Goal: Information Seeking & Learning: Learn about a topic

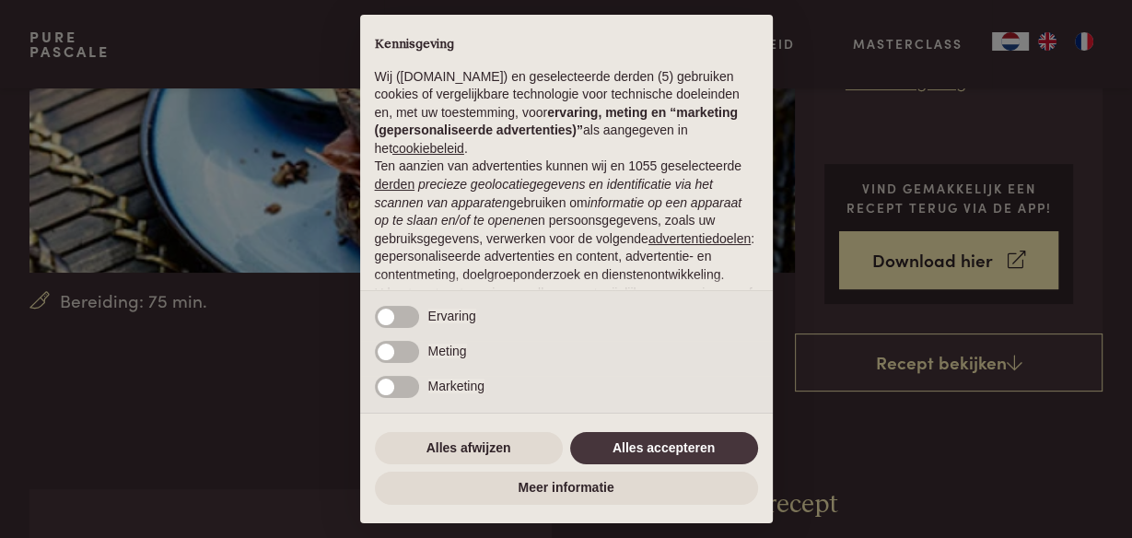
scroll to position [295, 0]
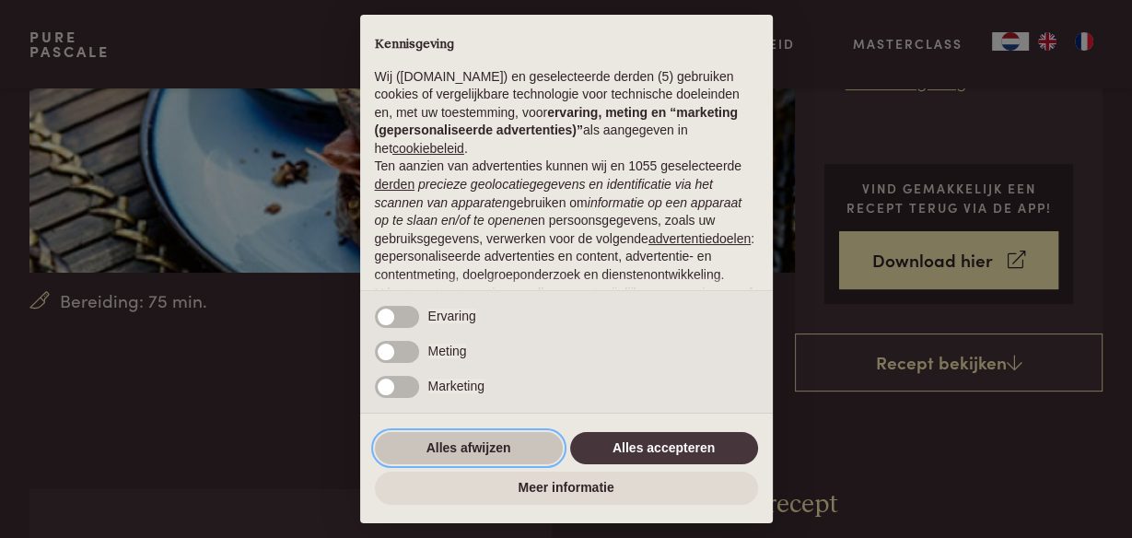
click at [470, 444] on button "Alles afwijzen" at bounding box center [469, 448] width 188 height 33
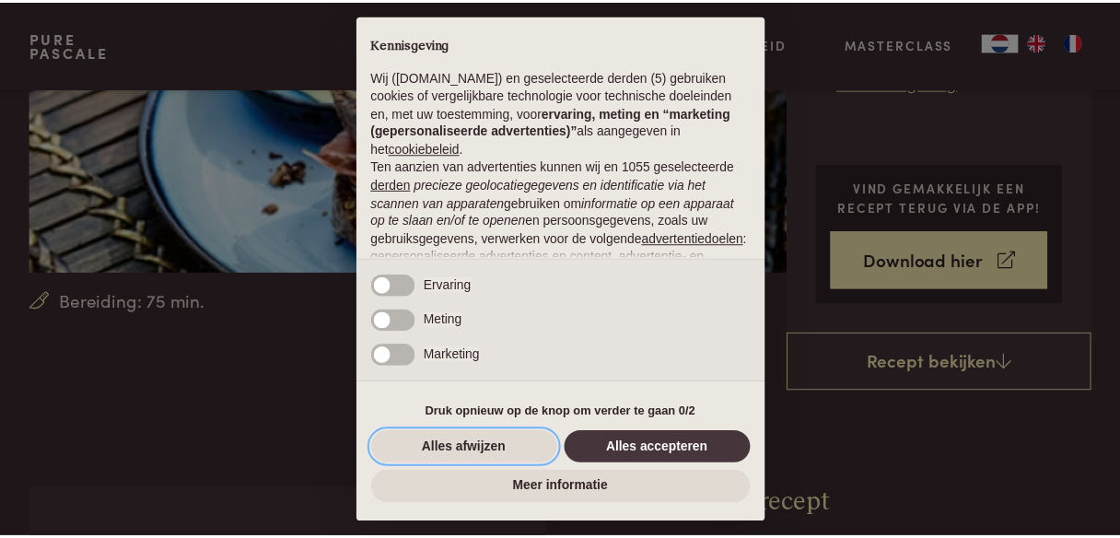
scroll to position [203, 0]
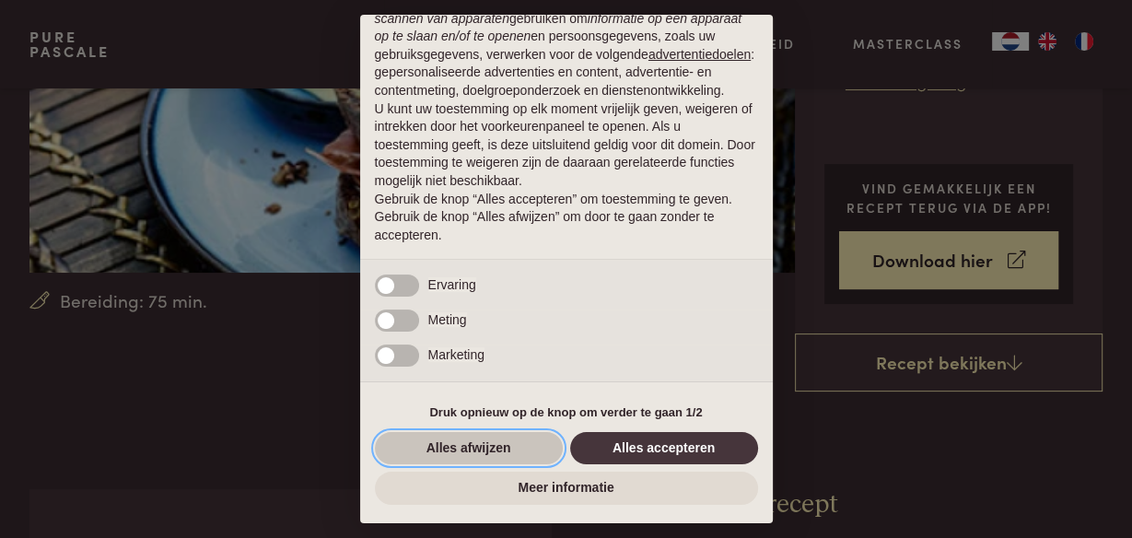
click at [475, 446] on button "Alles afwijzen" at bounding box center [469, 448] width 188 height 33
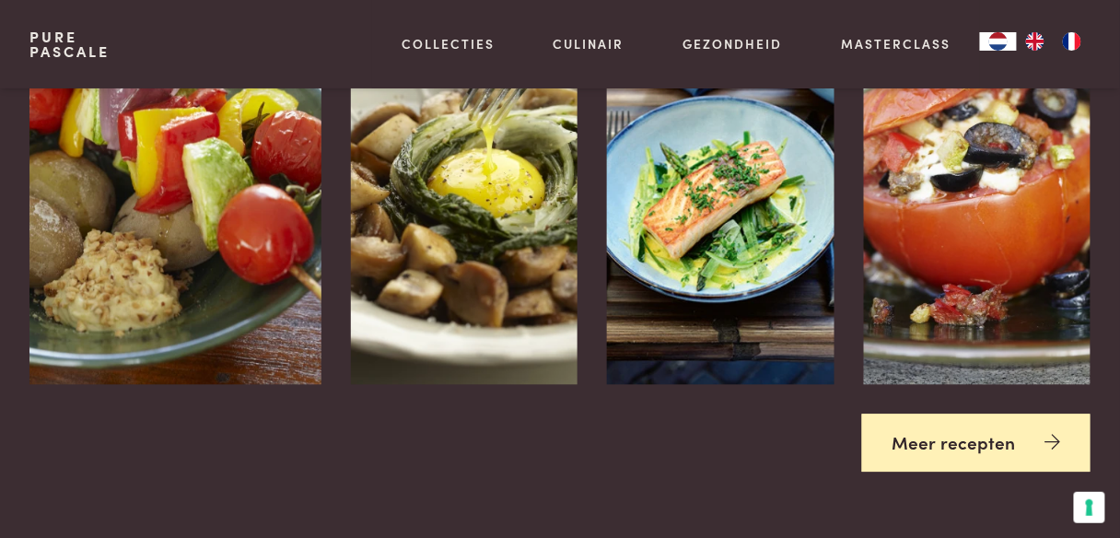
scroll to position [2578, 0]
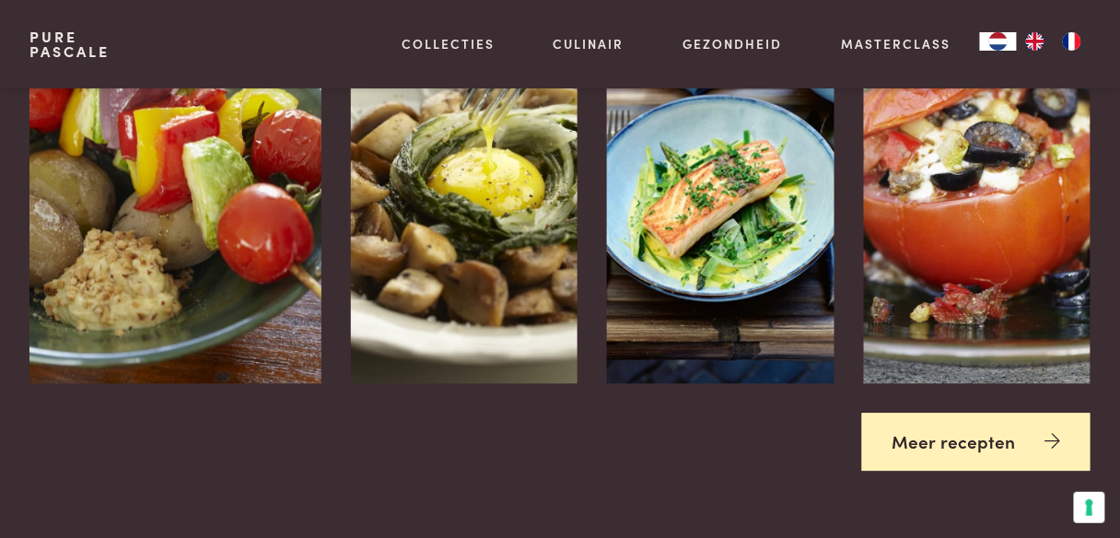
click at [992, 416] on link "Meer recepten" at bounding box center [976, 442] width 229 height 58
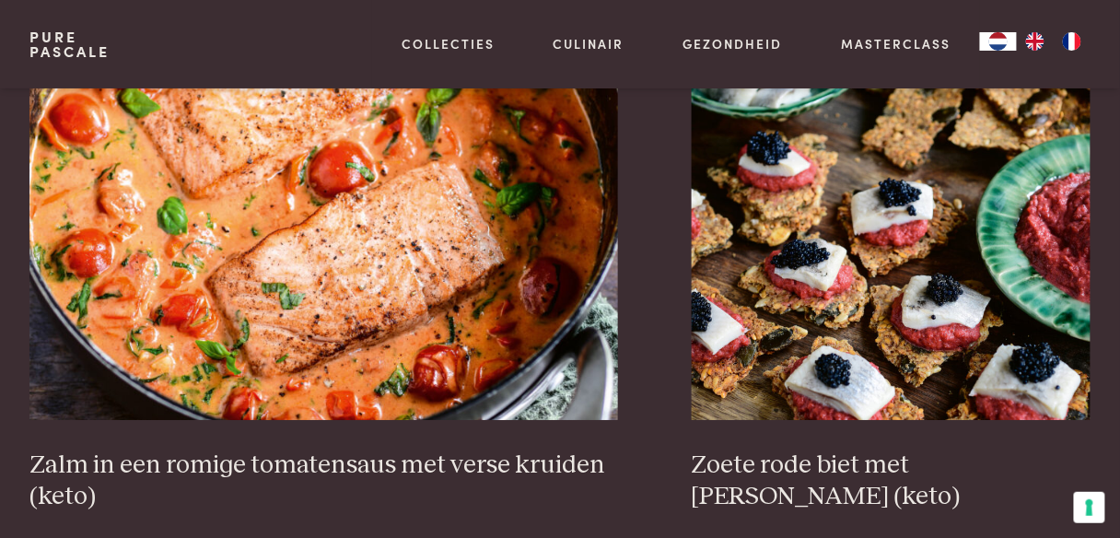
scroll to position [3167, 0]
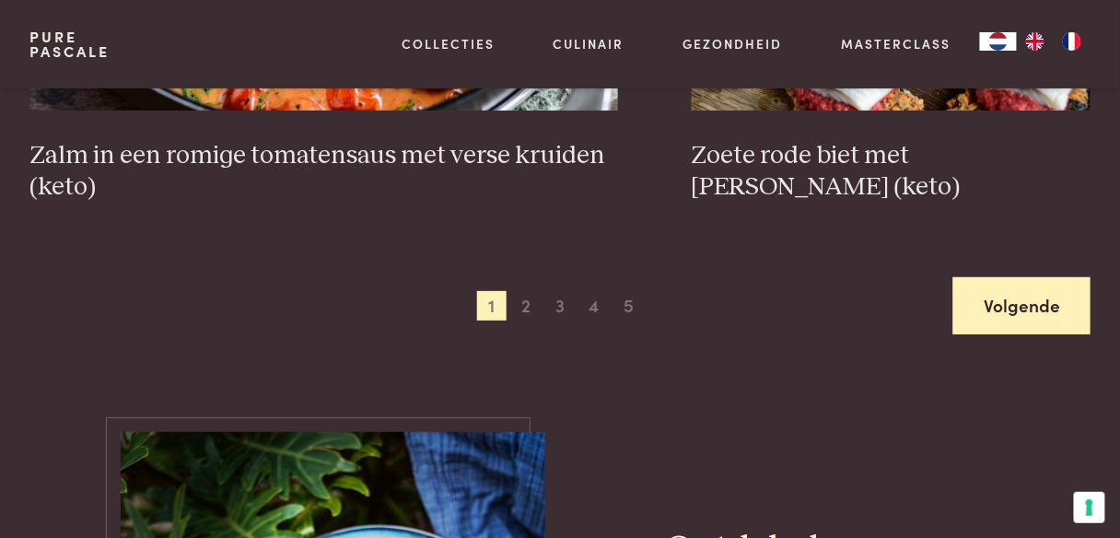
click at [993, 316] on link "Volgende" at bounding box center [1021, 306] width 137 height 58
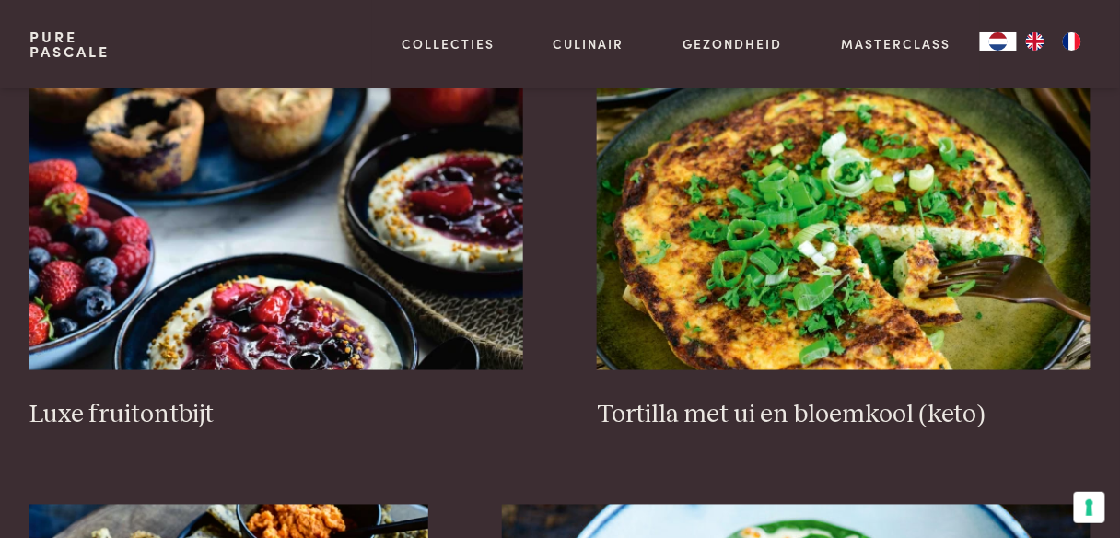
scroll to position [2291, 0]
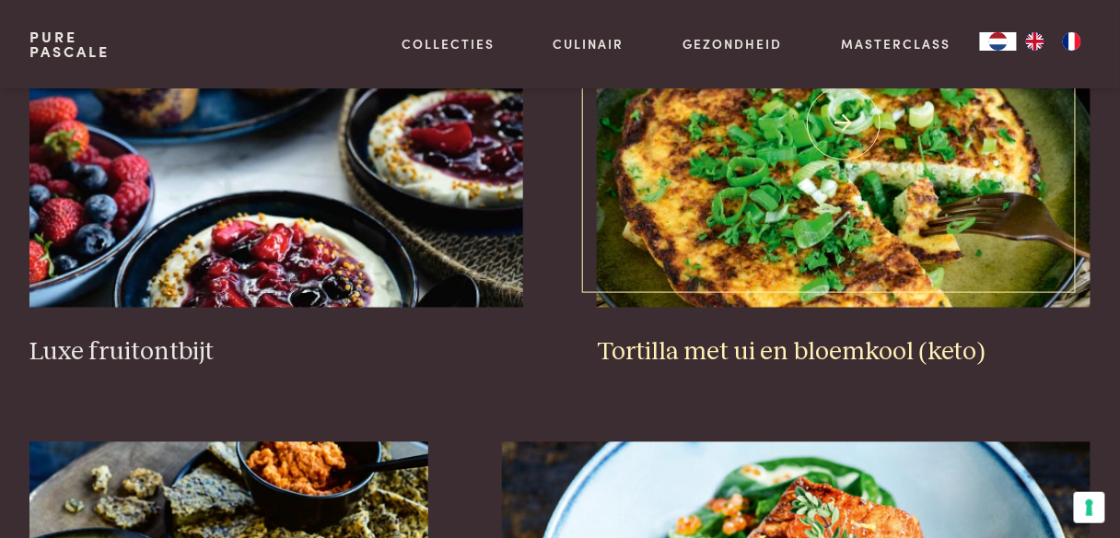
click at [825, 350] on h3 "Tortilla met ui en bloemkool (keto)" at bounding box center [844, 353] width 494 height 32
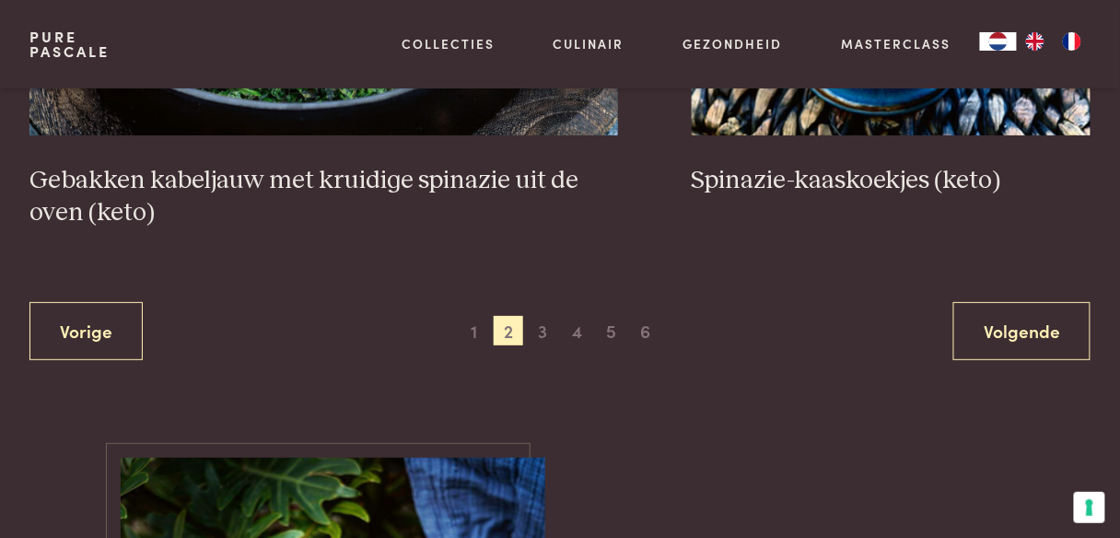
scroll to position [3469, 0]
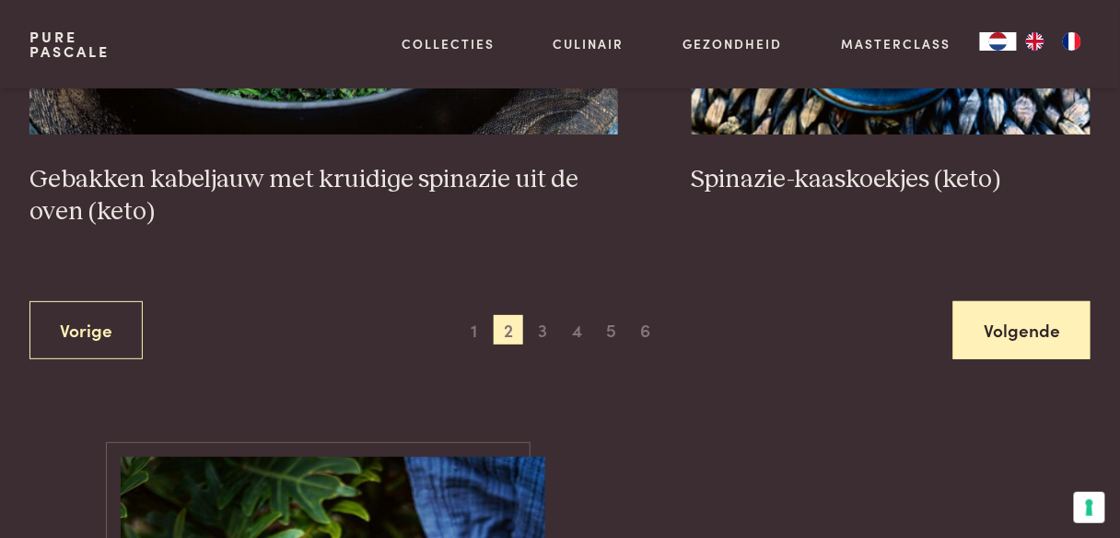
click at [1029, 327] on link "Volgende" at bounding box center [1021, 330] width 137 height 58
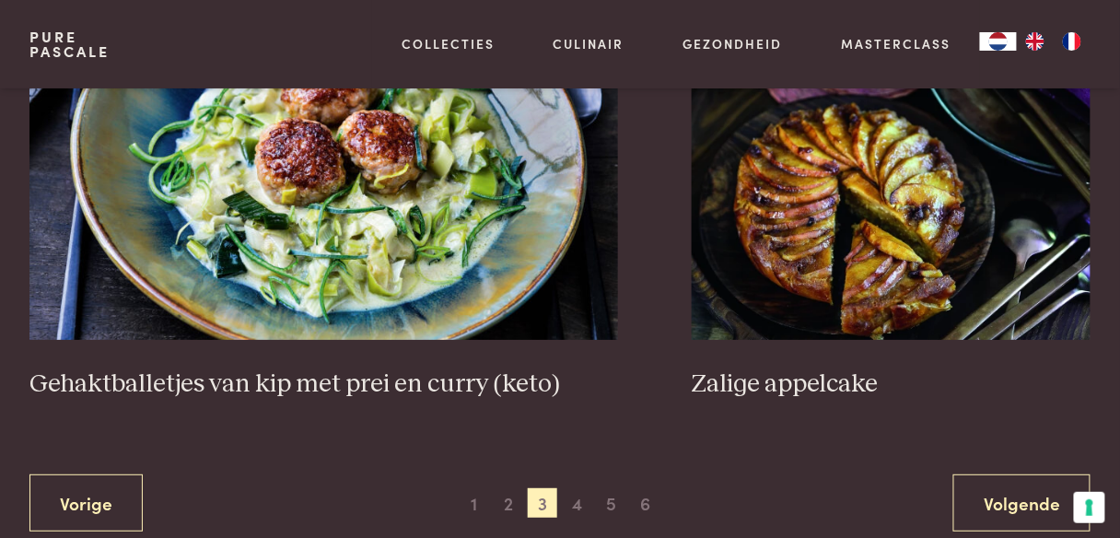
scroll to position [3396, 0]
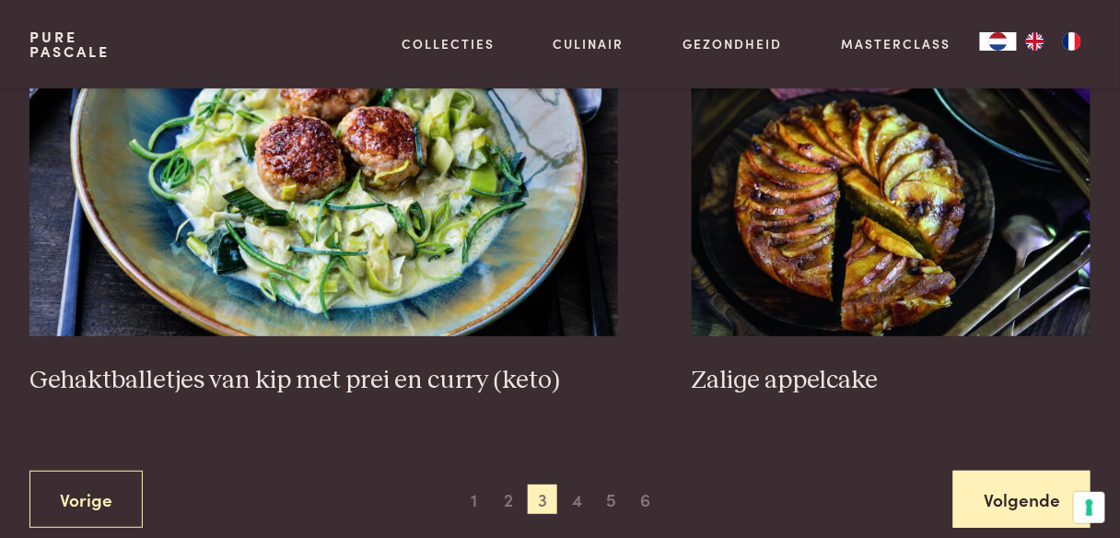
click at [1013, 505] on link "Volgende" at bounding box center [1021, 499] width 137 height 58
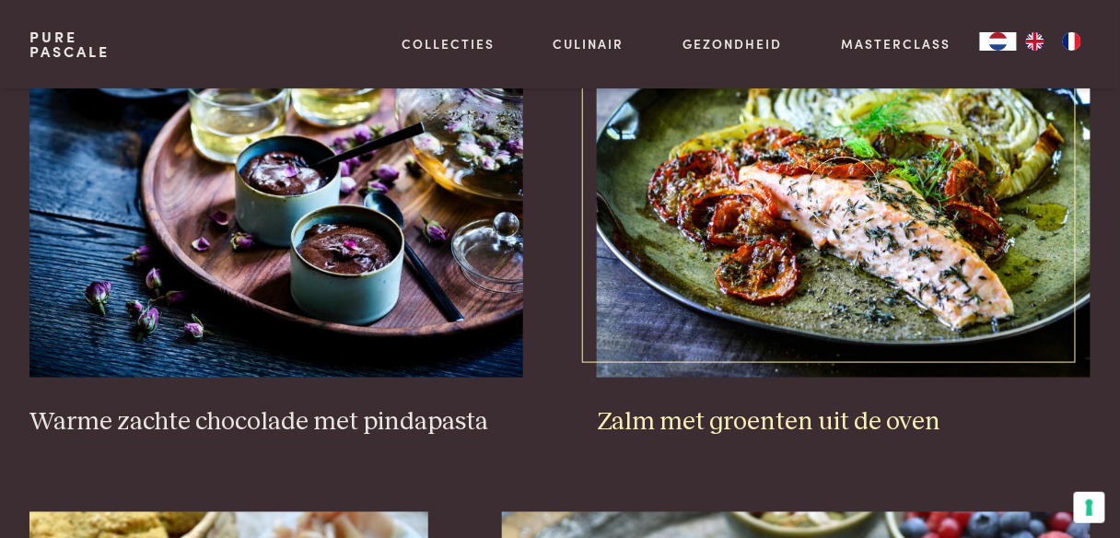
scroll to position [2217, 0]
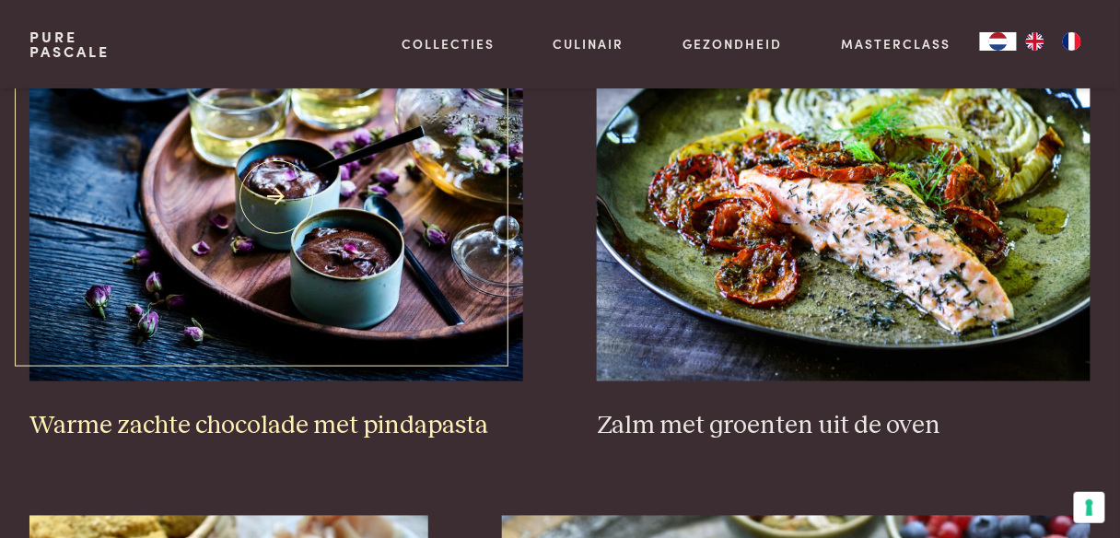
click at [428, 244] on img at bounding box center [276, 197] width 494 height 368
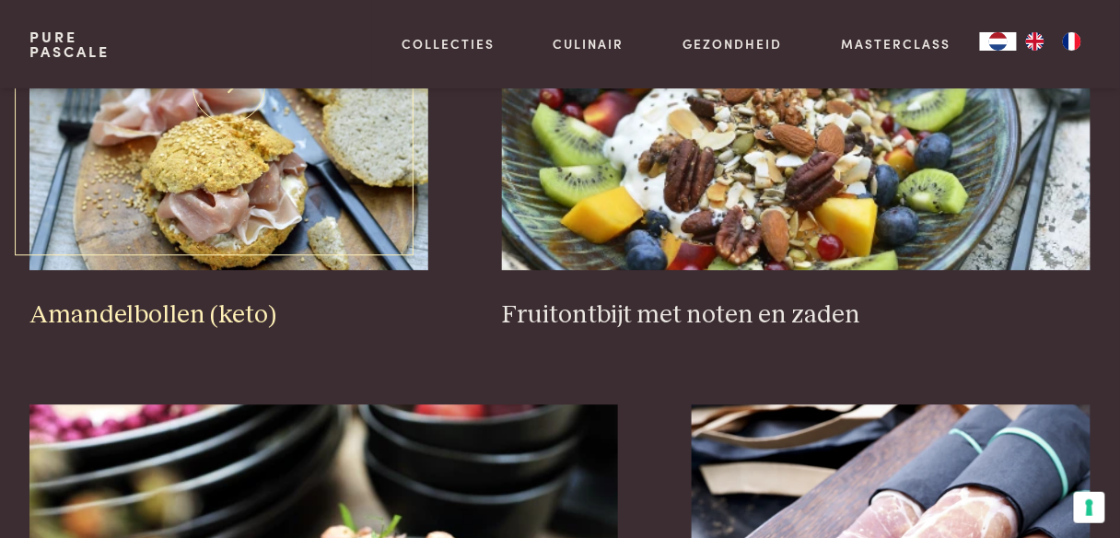
scroll to position [2806, 0]
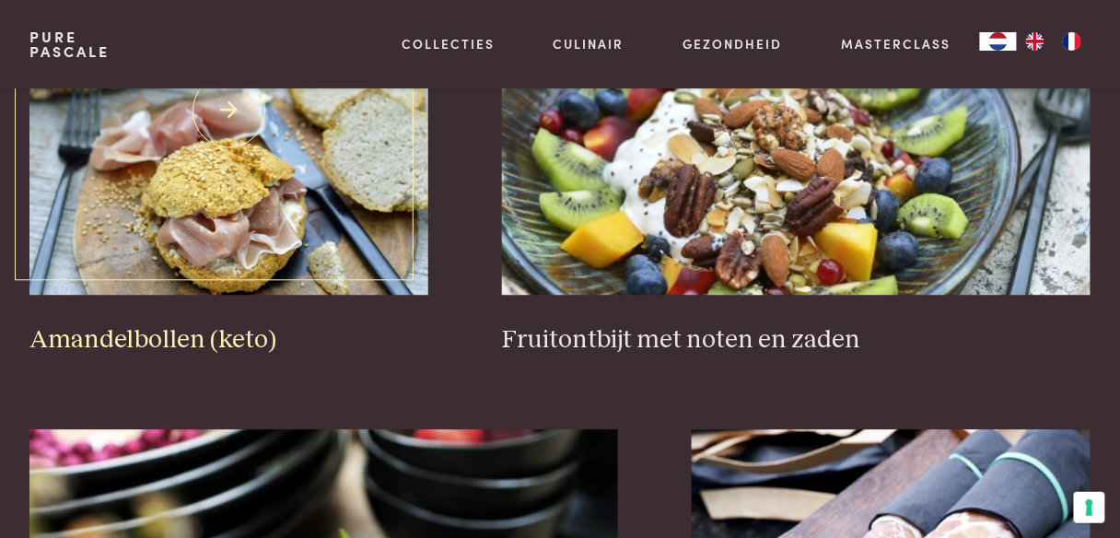
click at [251, 333] on h3 "Amandelbollen (keto)" at bounding box center [229, 340] width 400 height 32
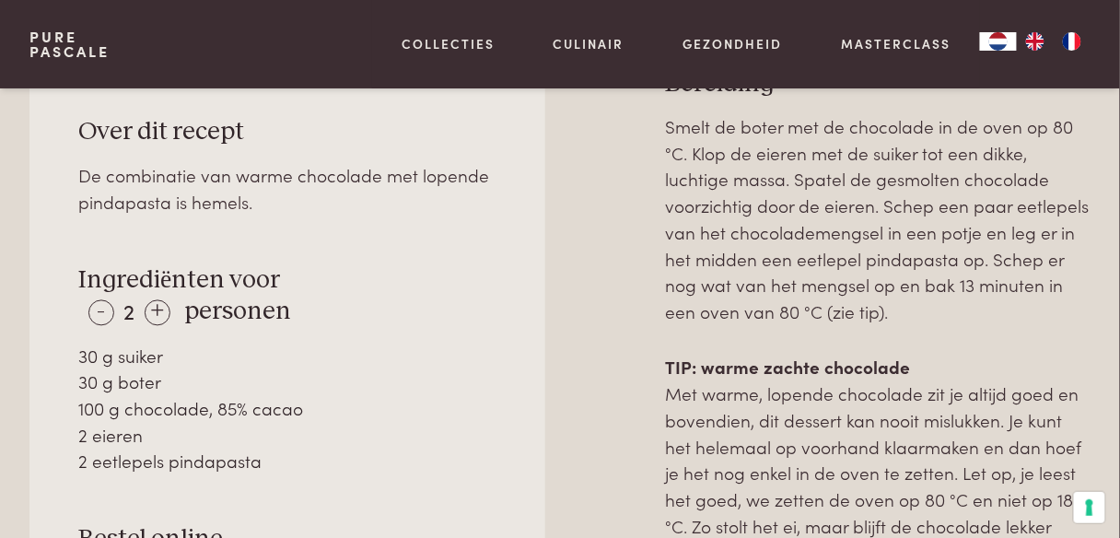
scroll to position [737, 0]
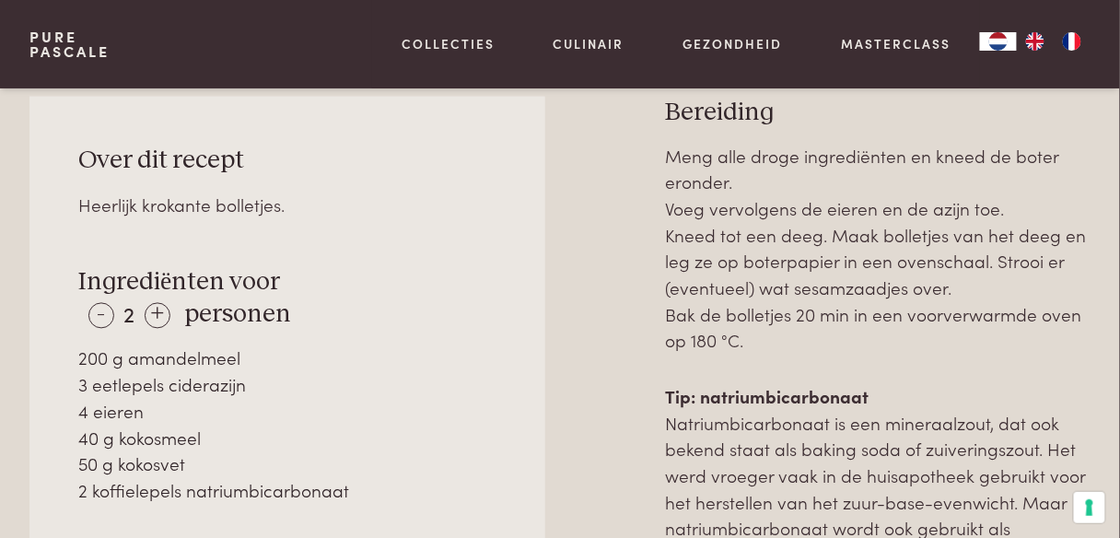
scroll to position [737, 0]
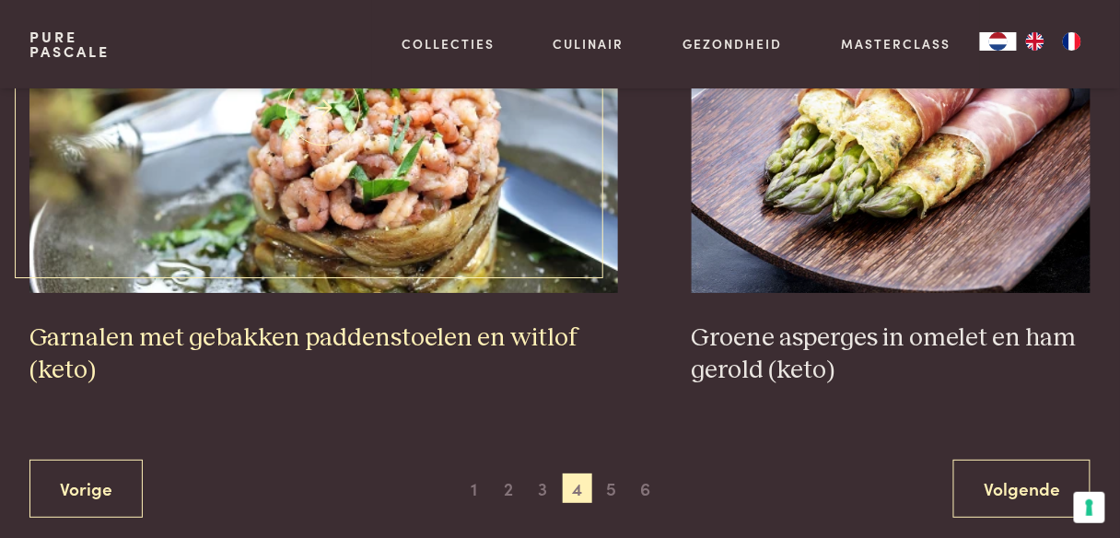
scroll to position [3396, 0]
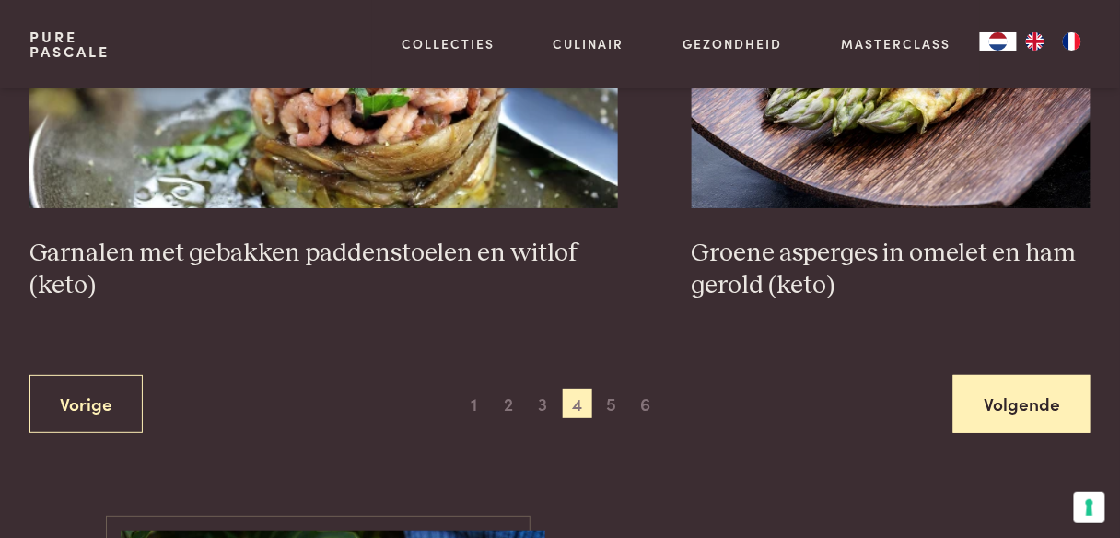
click at [1000, 400] on link "Volgende" at bounding box center [1021, 404] width 137 height 58
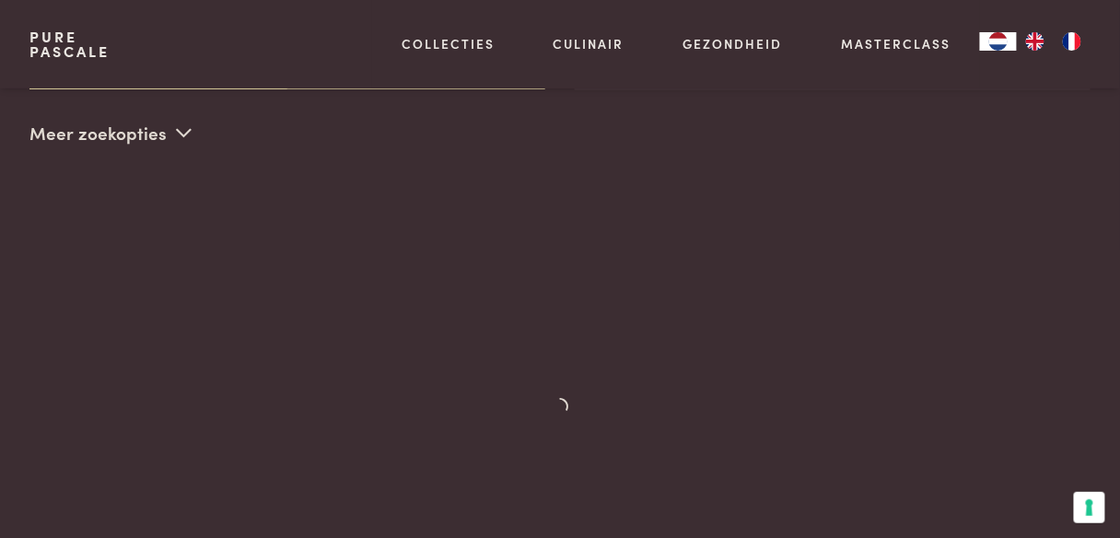
scroll to position [449, 0]
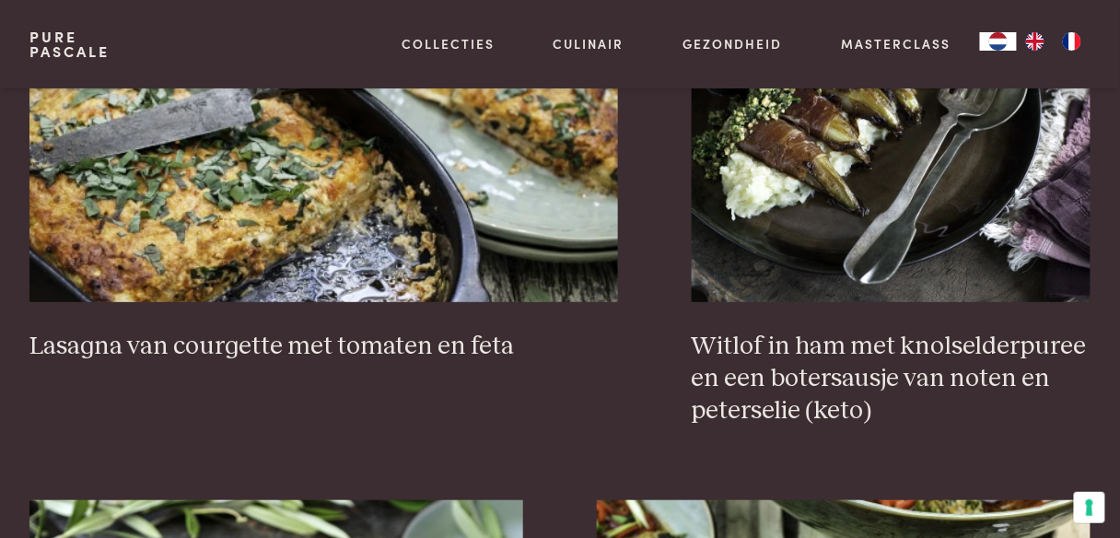
scroll to position [1775, 0]
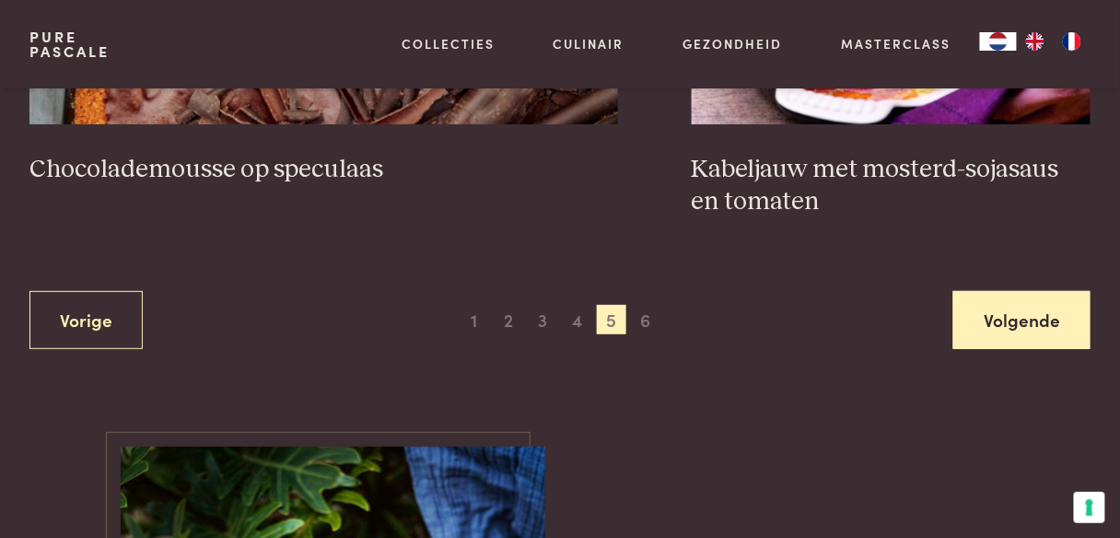
click at [1026, 320] on link "Volgende" at bounding box center [1021, 320] width 137 height 58
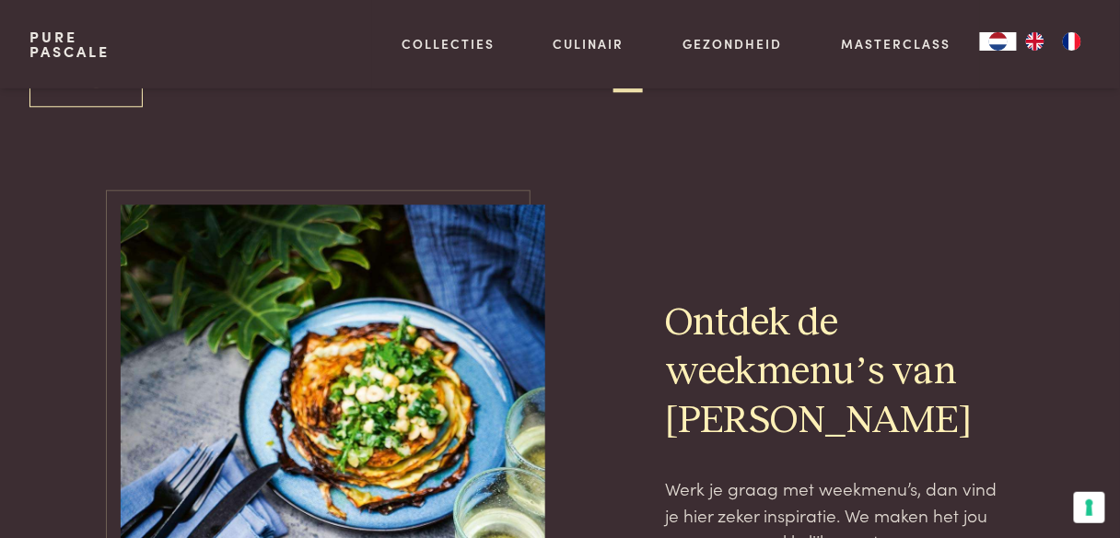
scroll to position [818, 0]
